Goal: Book appointment/travel/reservation

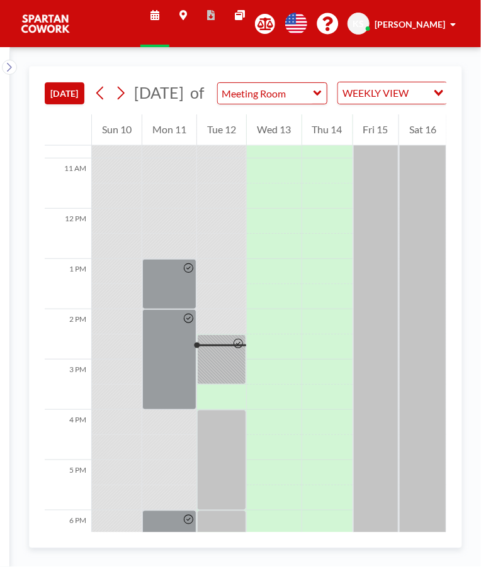
scroll to position [705, 0]
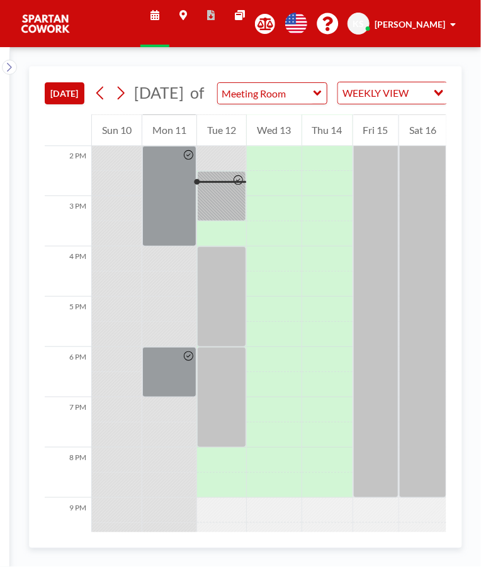
click at [215, 210] on div at bounding box center [221, 196] width 49 height 50
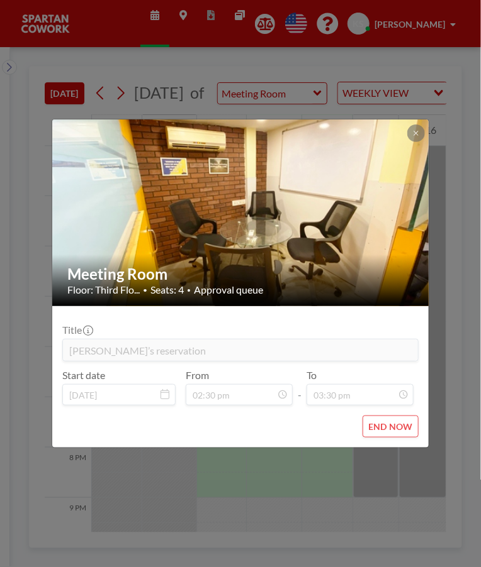
click at [410, 508] on div "Meeting Room Floor: Third Flo... • Seats: 4 • Approval queue Title Raza’s reser…" at bounding box center [240, 283] width 481 height 567
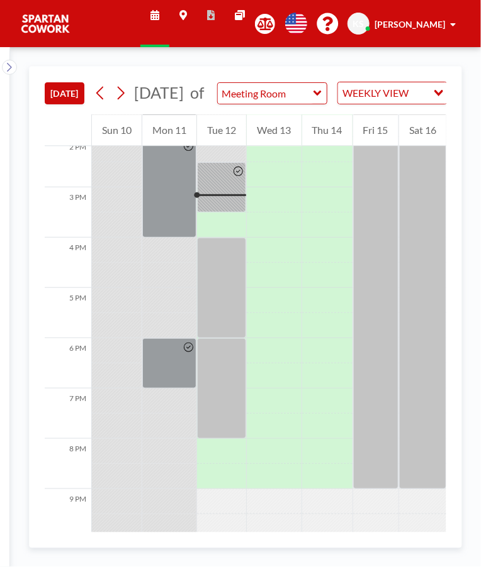
scroll to position [730, 0]
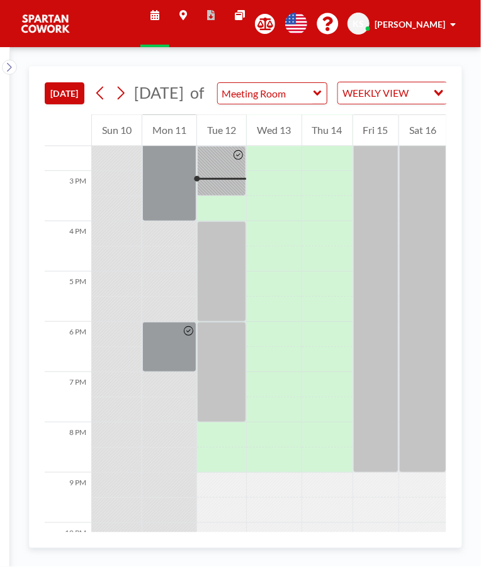
click at [220, 181] on div at bounding box center [221, 171] width 49 height 50
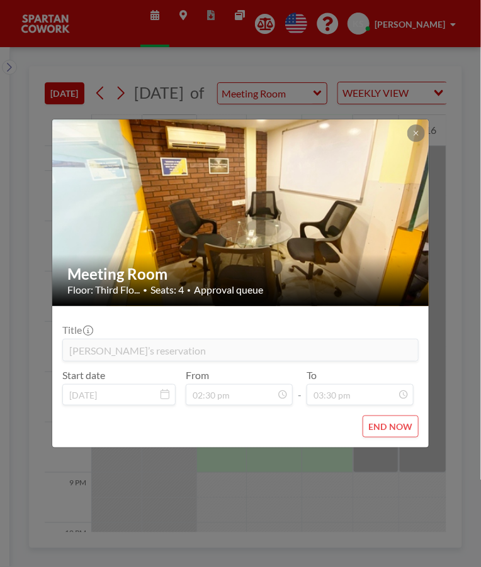
click at [427, 490] on div "Meeting Room Floor: Third Flo... • Seats: 4 • Approval queue Title Raza’s reser…" at bounding box center [240, 283] width 481 height 567
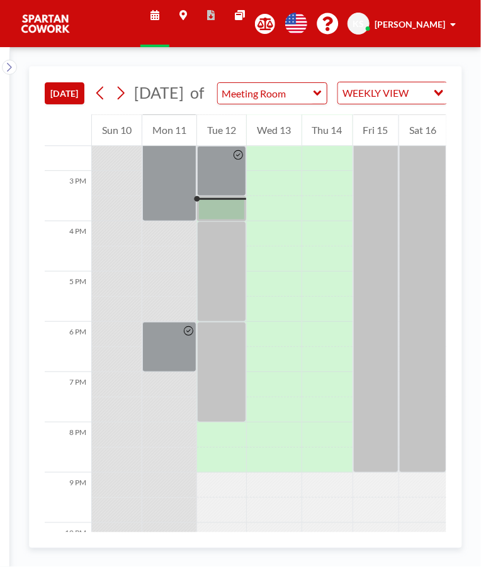
click at [221, 221] on div at bounding box center [221, 208] width 49 height 25
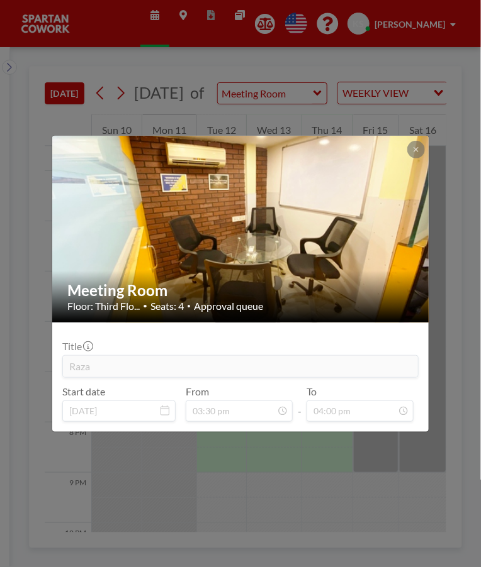
click at [413, 500] on div "Meeting Room Floor: Third Flo... • Seats: 4 • Approval queue Title Raza Start d…" at bounding box center [240, 283] width 481 height 567
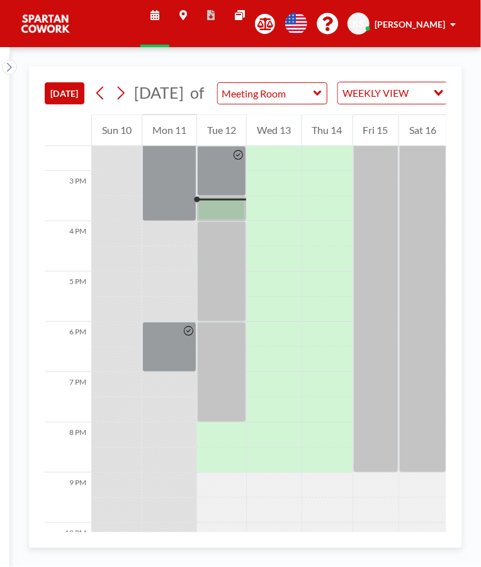
click at [233, 221] on div at bounding box center [221, 208] width 49 height 25
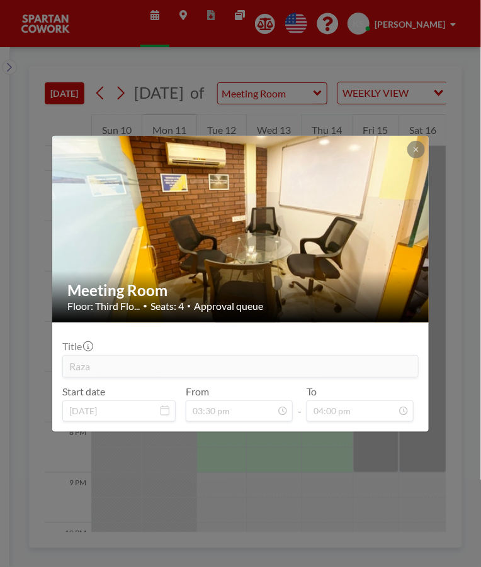
click at [411, 461] on div "Meeting Room Floor: Third Flo... • Seats: 4 • Approval queue Title Raza Start d…" at bounding box center [240, 283] width 481 height 567
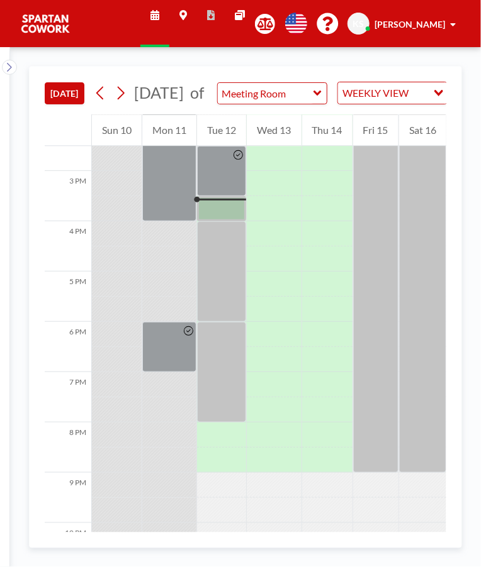
click at [227, 241] on div at bounding box center [221, 271] width 49 height 101
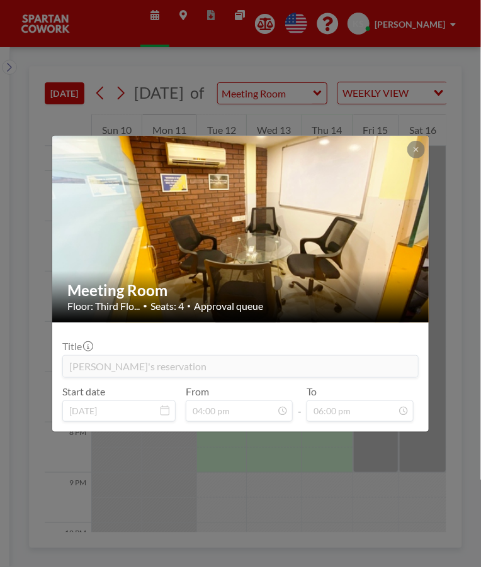
click at [411, 462] on div "Meeting Room Floor: Third Flo... • Seats: 4 • Approval queue Title [PERSON_NAME…" at bounding box center [240, 283] width 481 height 567
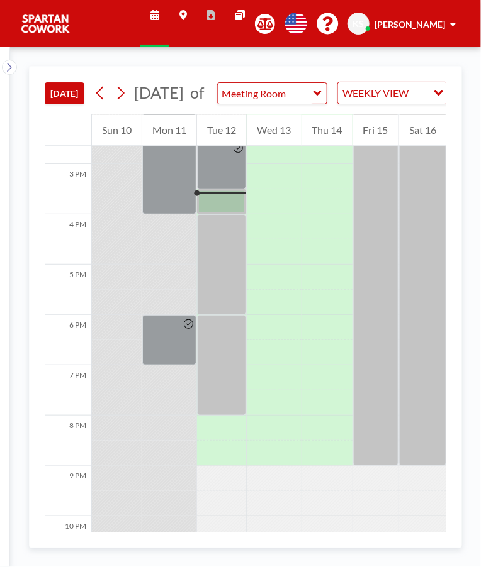
scroll to position [728, 0]
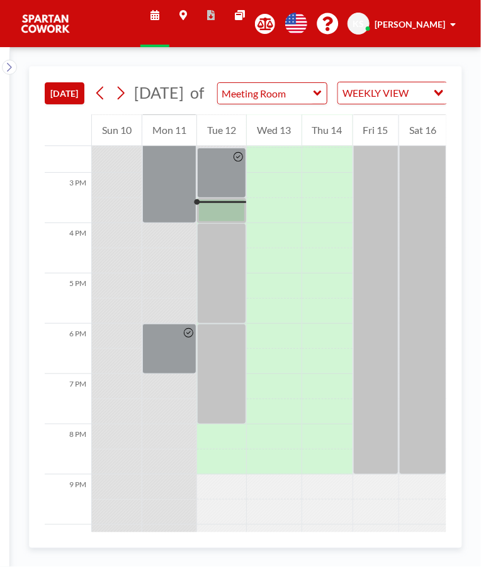
click at [231, 223] on div at bounding box center [221, 210] width 49 height 25
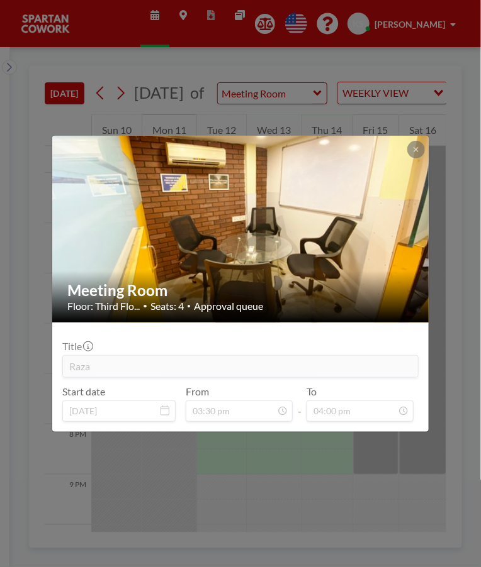
click at [335, 513] on div "Meeting Room Floor: Third Flo... • Seats: 4 • Approval queue Title Raza Start d…" at bounding box center [240, 283] width 481 height 567
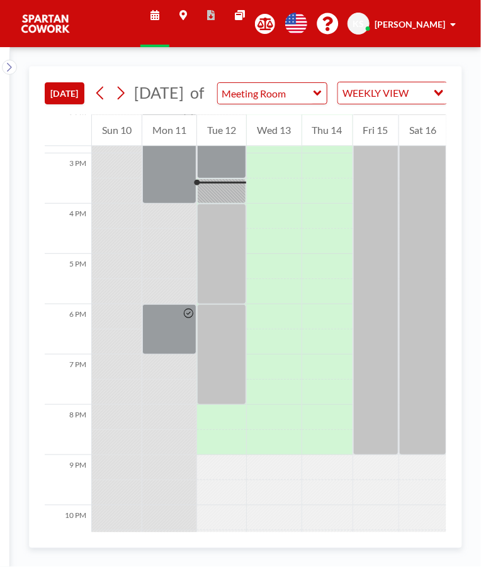
scroll to position [755, 0]
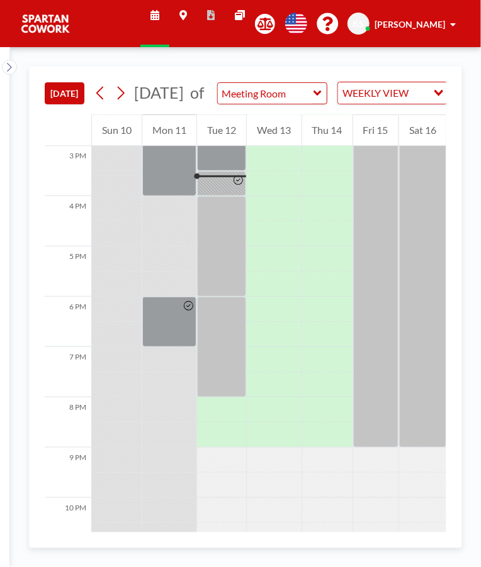
click at [226, 191] on div at bounding box center [221, 183] width 49 height 25
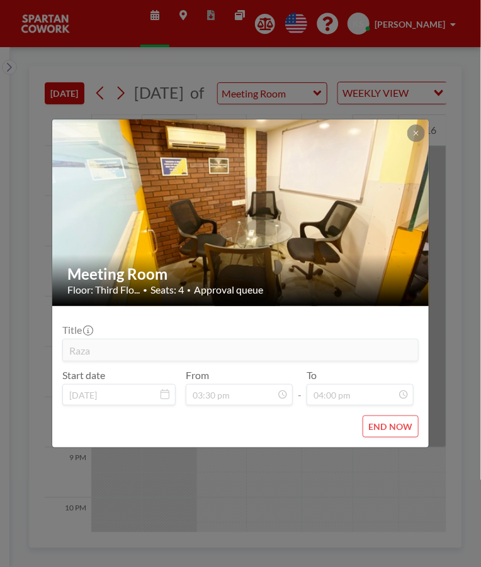
click at [302, 474] on div "Meeting Room Floor: Third Flo... • Seats: 4 • Approval queue Title Raza Start d…" at bounding box center [240, 283] width 481 height 567
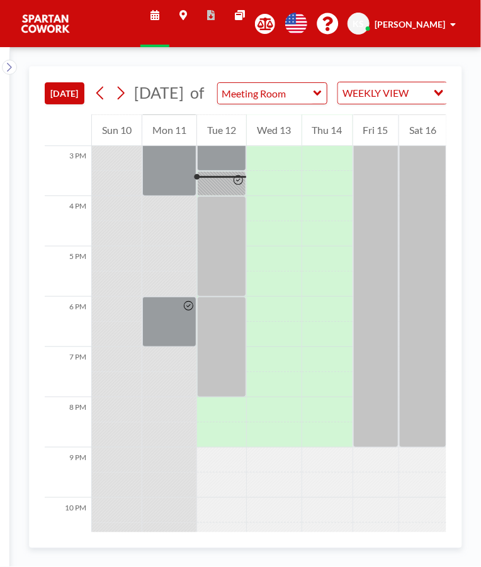
click at [240, 236] on div at bounding box center [221, 246] width 49 height 101
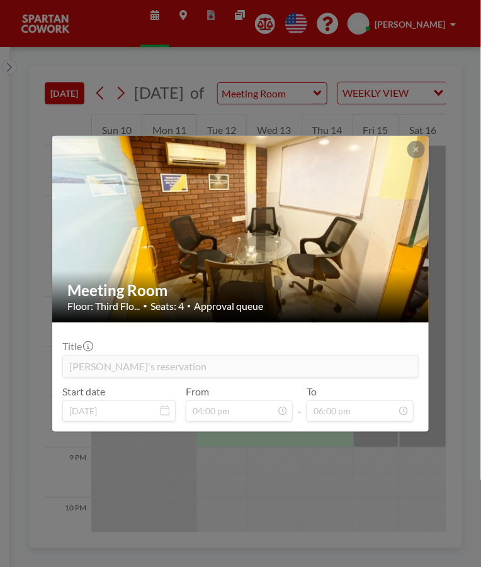
click at [201, 496] on div "Meeting Room Floor: Third Flo... • Seats: 4 • Approval queue Title [PERSON_NAME…" at bounding box center [240, 283] width 481 height 567
